Goal: Task Accomplishment & Management: Manage account settings

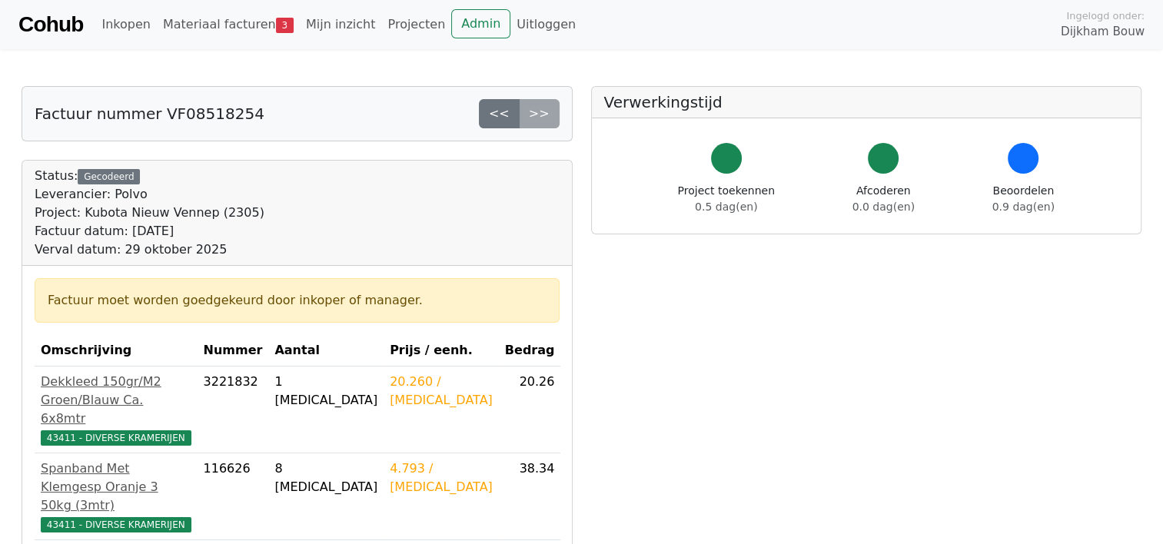
scroll to position [77, 0]
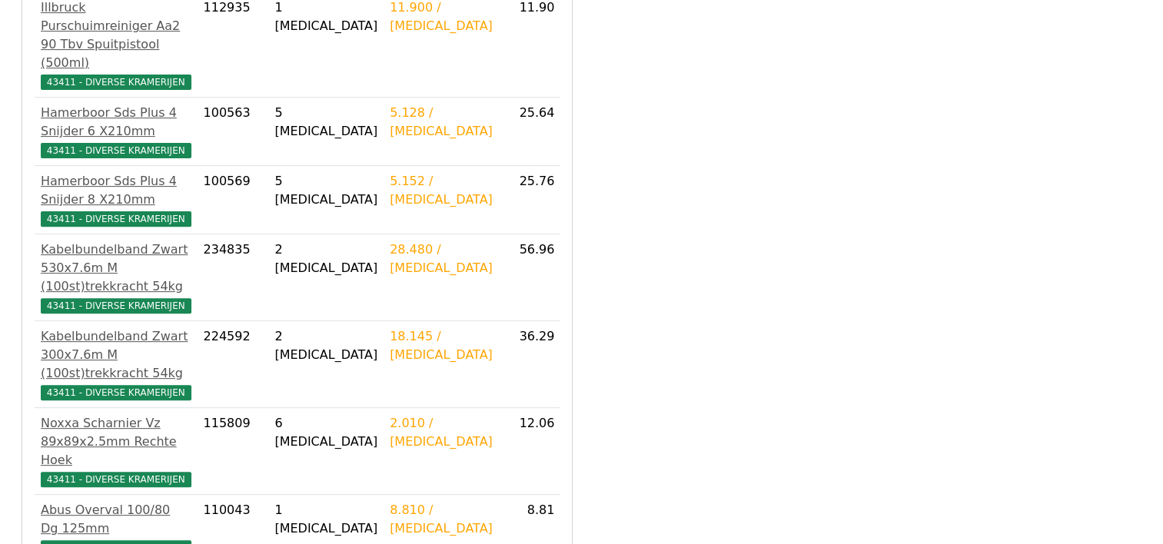
scroll to position [538, 0]
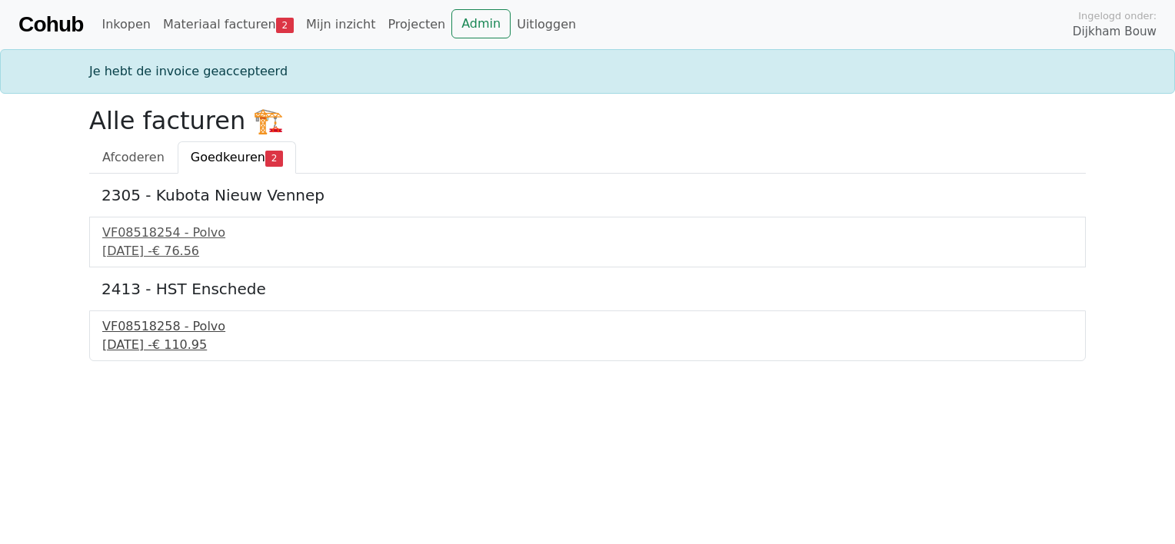
click at [178, 326] on div "VF08518258 - Polvo" at bounding box center [587, 327] width 970 height 18
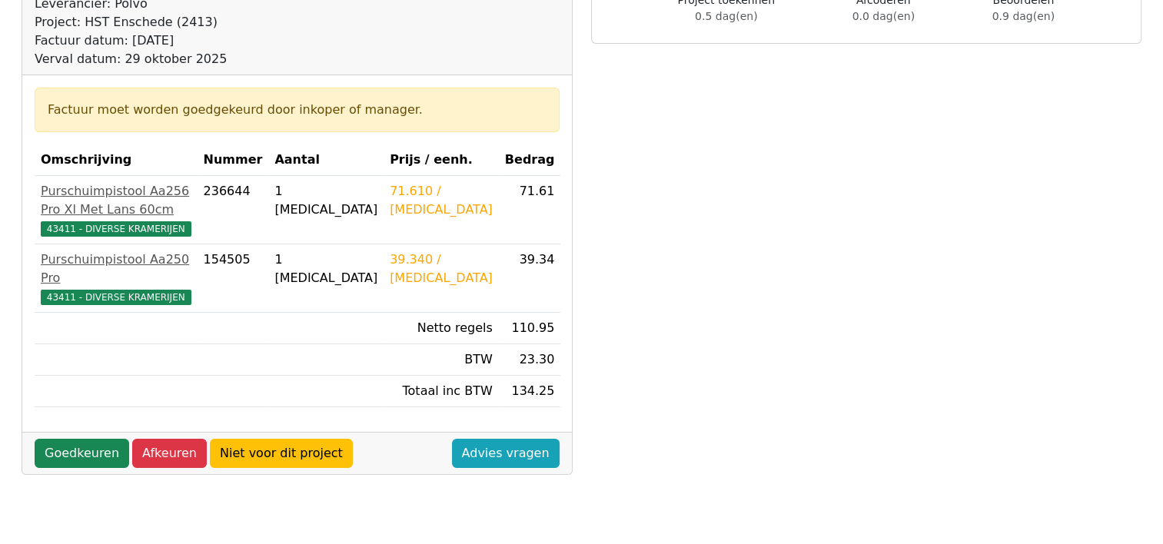
scroll to position [231, 0]
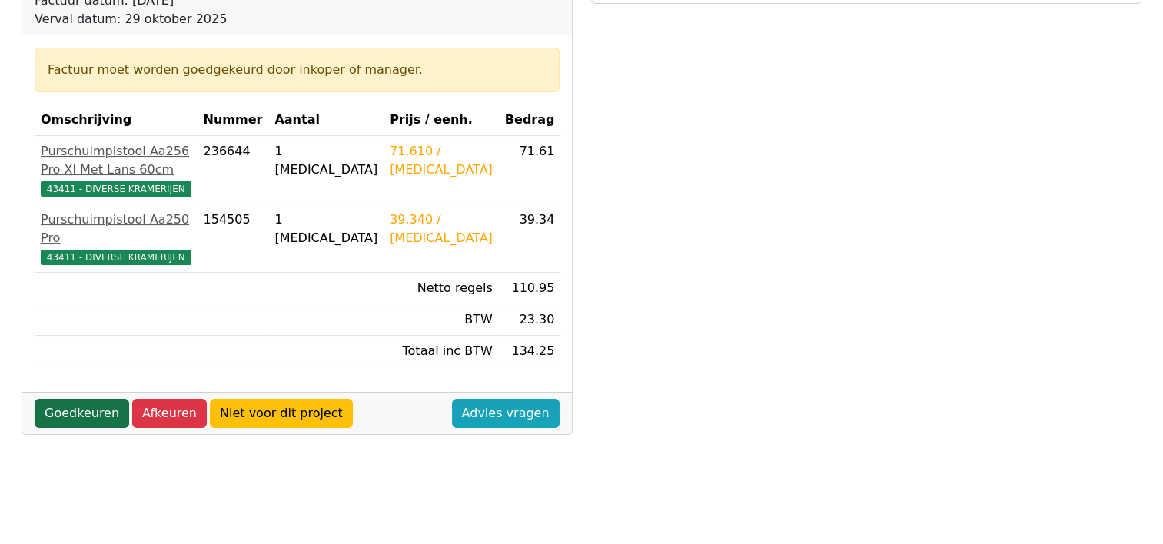
click at [92, 399] on link "Goedkeuren" at bounding box center [82, 413] width 95 height 29
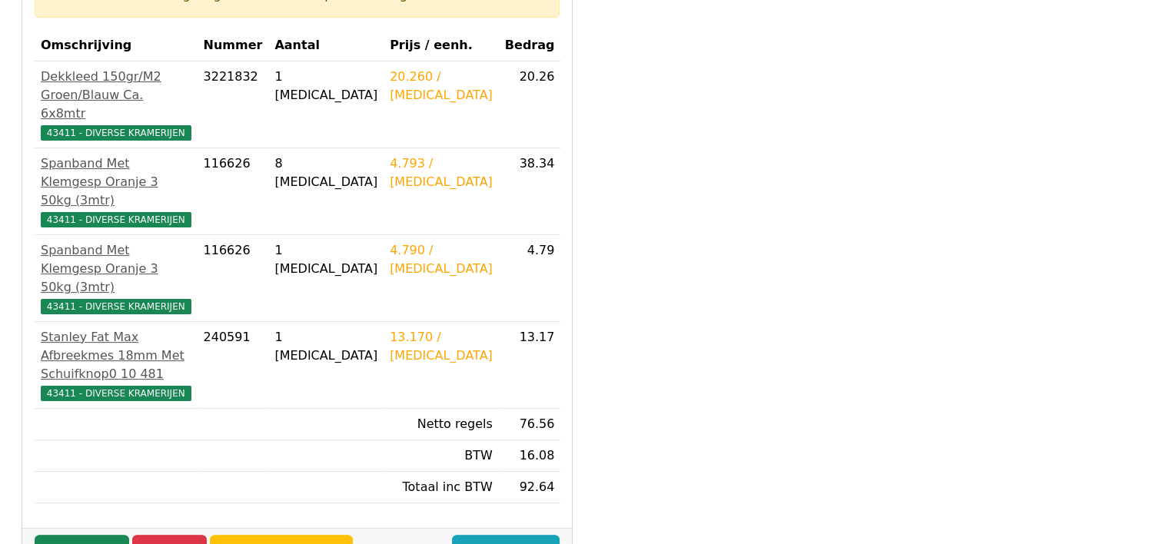
scroll to position [308, 0]
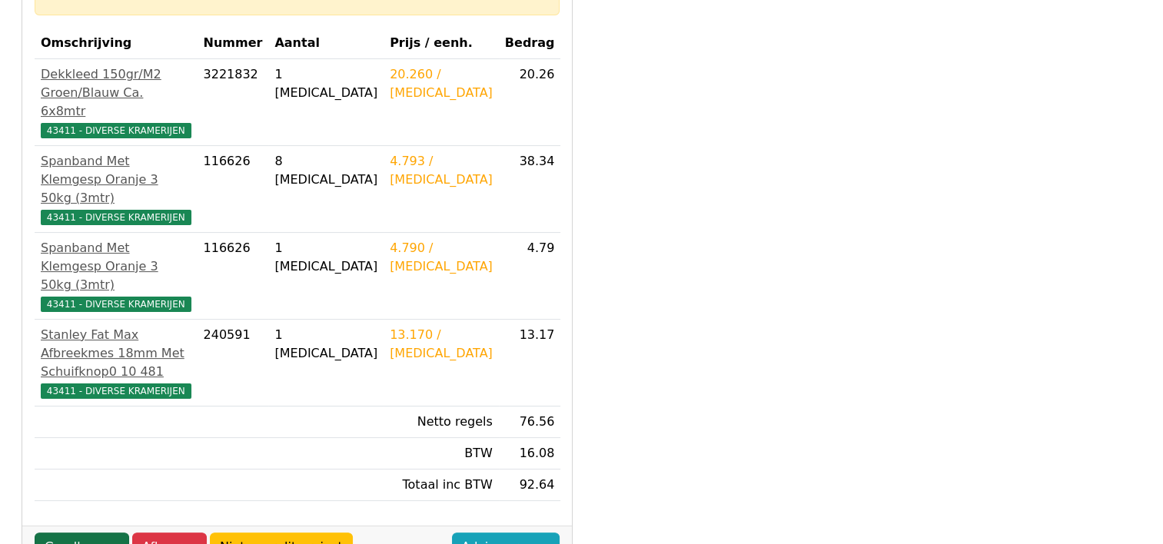
click at [83, 533] on link "Goedkeuren" at bounding box center [82, 547] width 95 height 29
